Goal: Check status: Check status

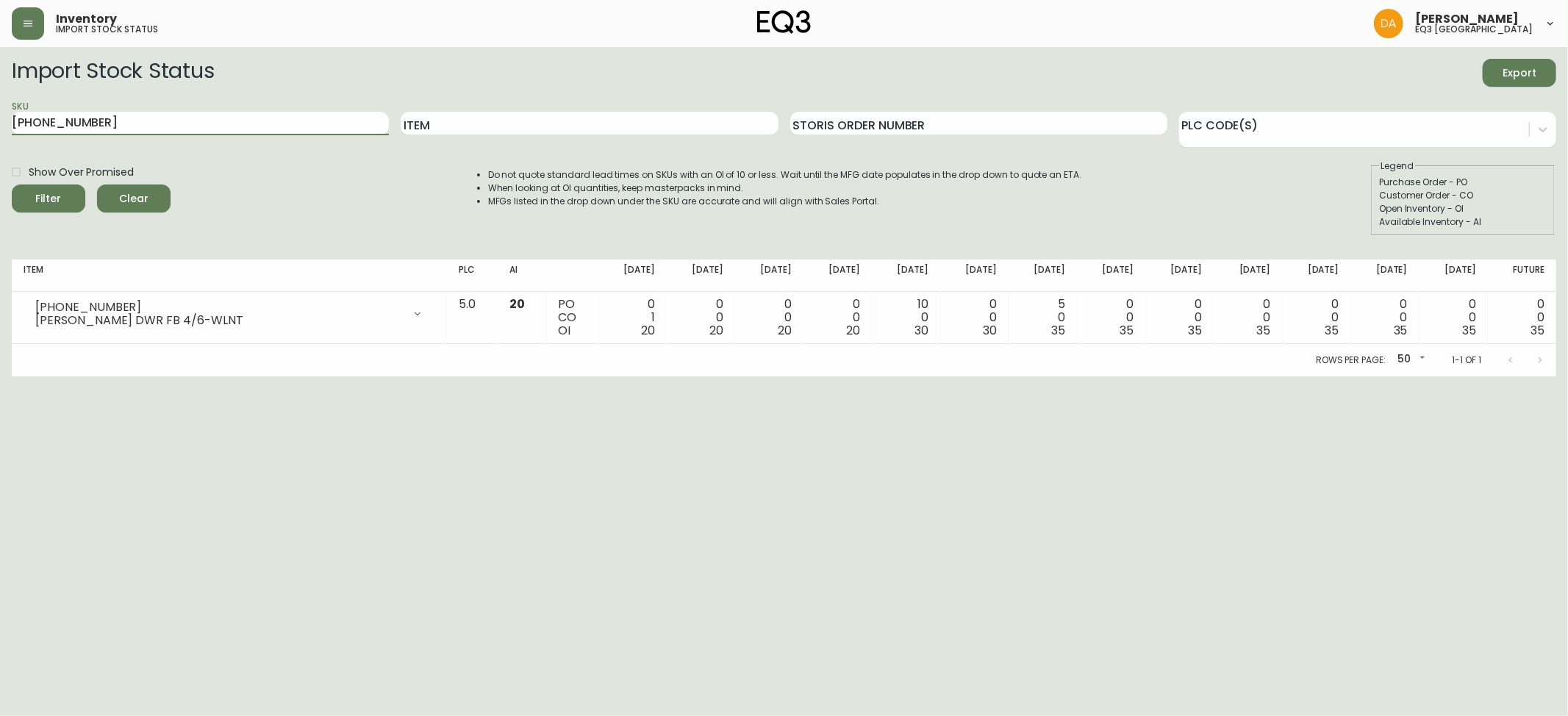
click at [136, 192] on span "Clear" at bounding box center [133, 198] width 50 height 18
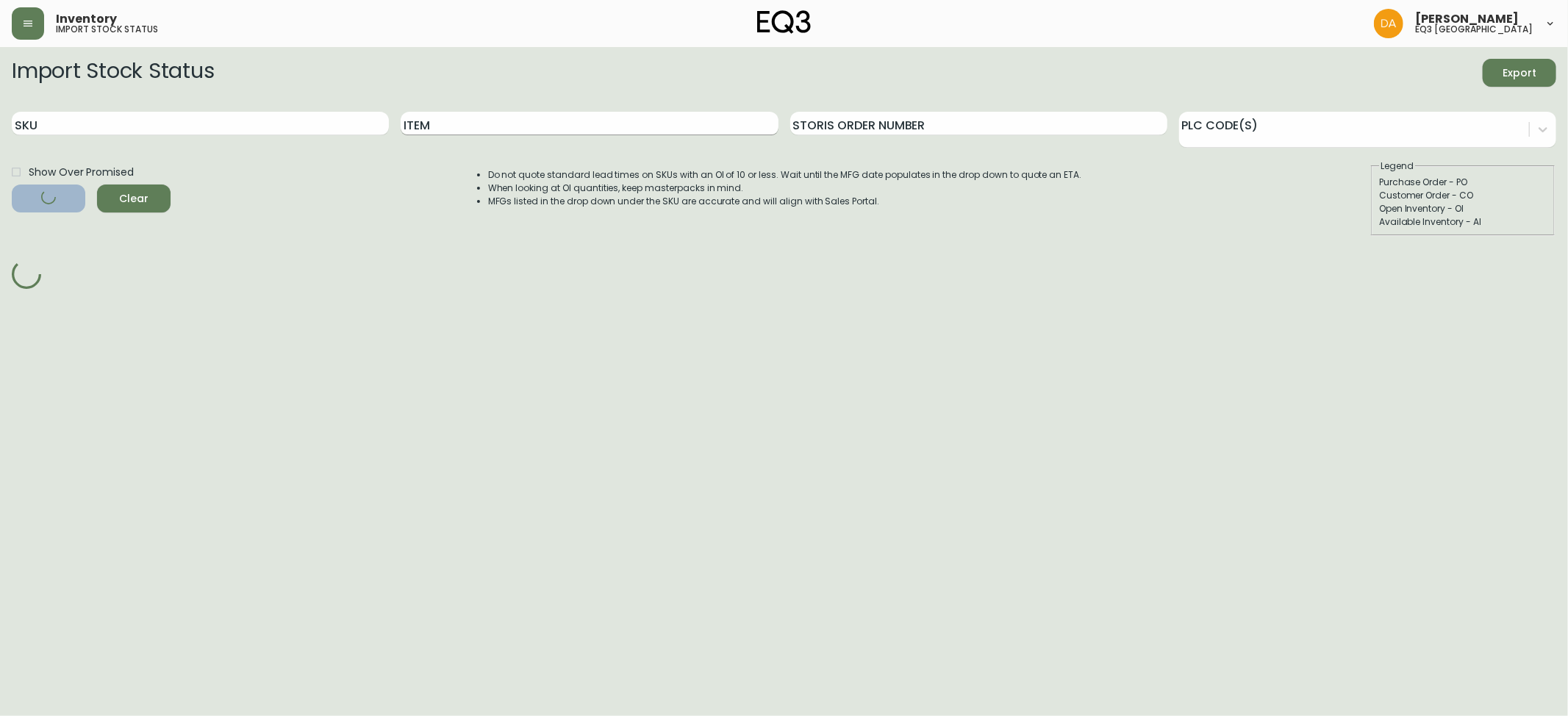
click at [439, 124] on input "Item" at bounding box center [589, 124] width 377 height 23
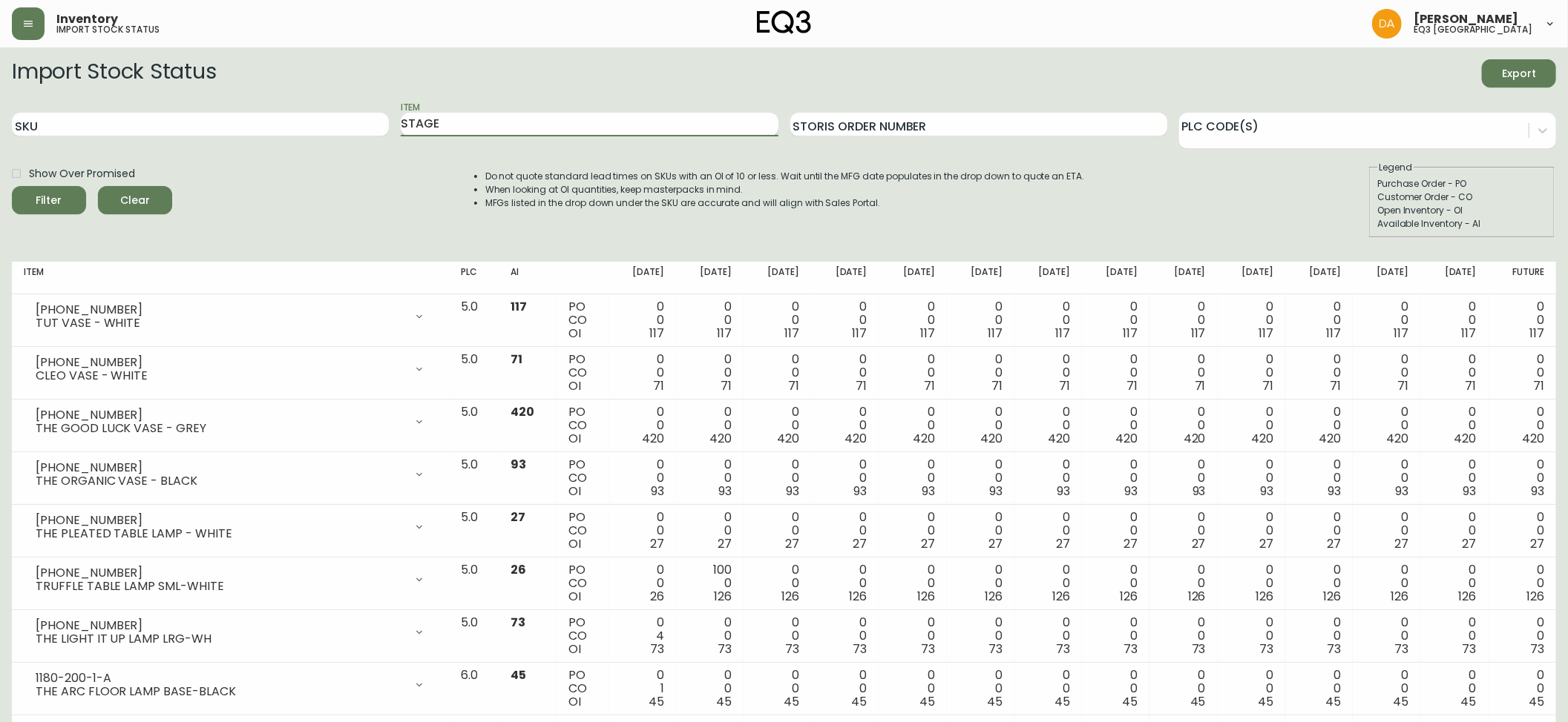
click at [12, 186] on button "Filter" at bounding box center [49, 200] width 74 height 28
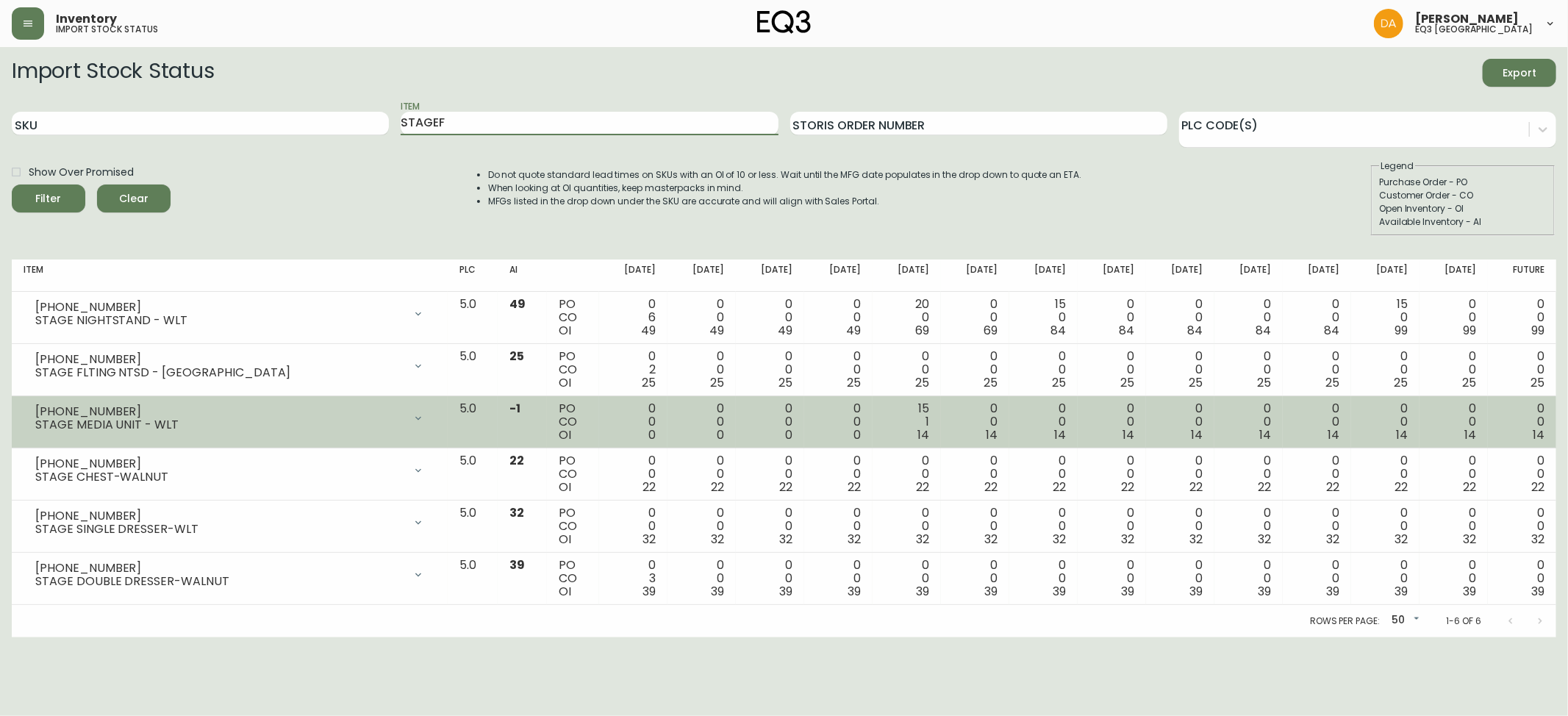
type input "STAGEF"
drag, startPoint x: 36, startPoint y: 406, endPoint x: 121, endPoint y: 403, distance: 85.1
click at [121, 403] on div "[PHONE_NUMBER] STAGE MEDIA UNIT - WLT" at bounding box center [229, 418] width 412 height 32
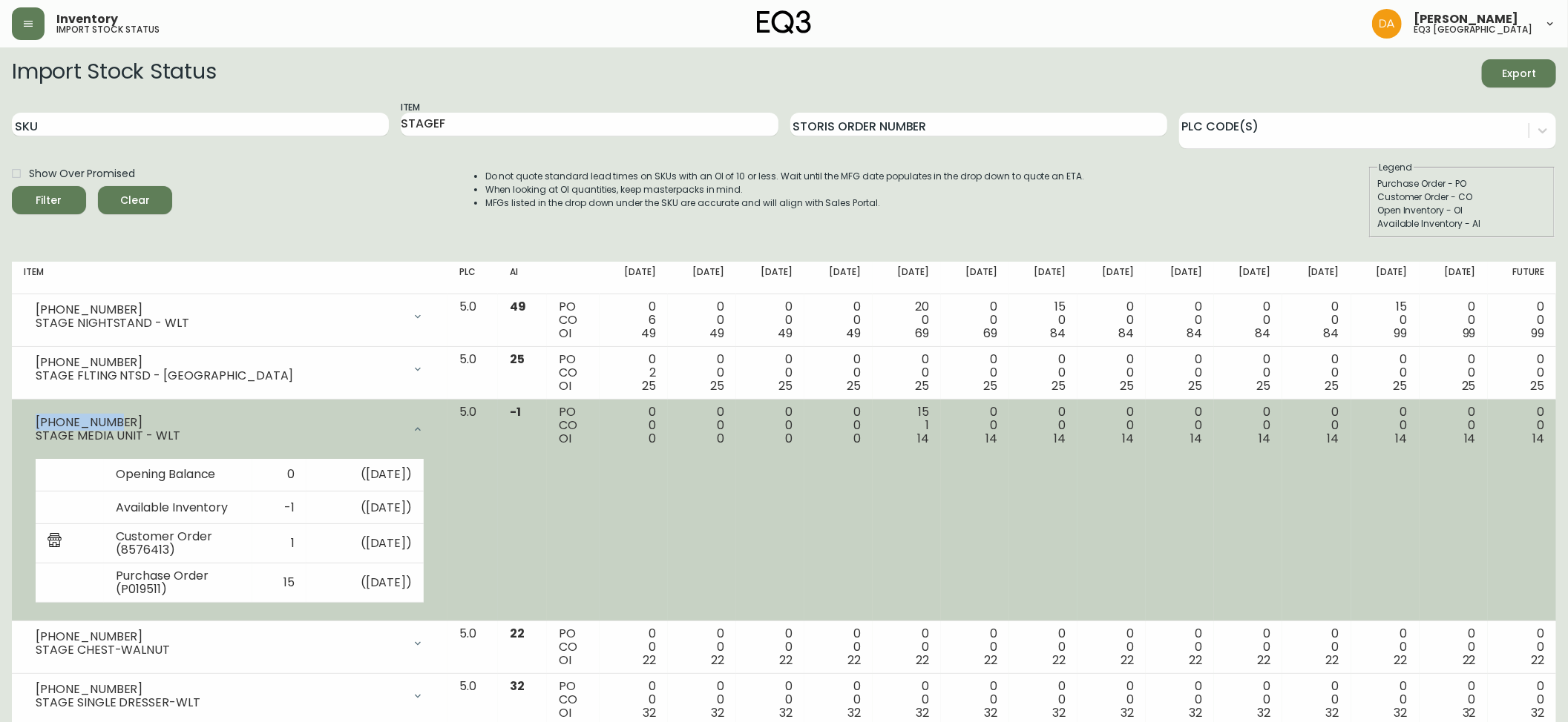
click at [433, 427] on div at bounding box center [418, 429] width 29 height 29
